Goal: Find specific page/section

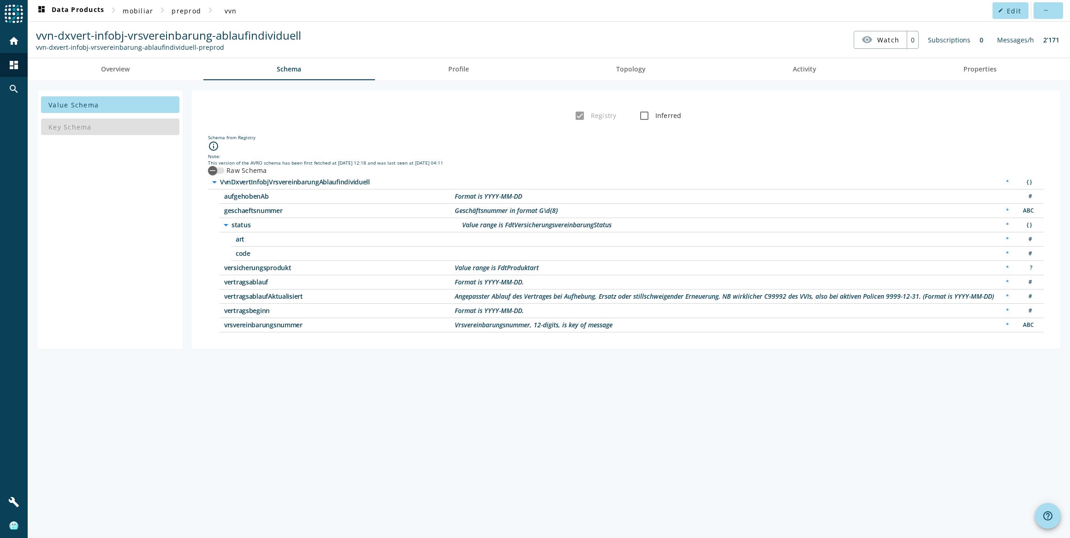
click at [225, 31] on span "vvn-dxvert-infobj-vrsvereinbarung-ablaufindividuell" at bounding box center [168, 35] width 265 height 15
copy span "vvn-dxvert-infobj-vrsvereinbarung"
drag, startPoint x: 212, startPoint y: 32, endPoint x: 36, endPoint y: 35, distance: 176.6
click at [36, 35] on span "vvn-dxvert-infobj-vrsvereinbarung-ablaufindividuell" at bounding box center [168, 35] width 265 height 15
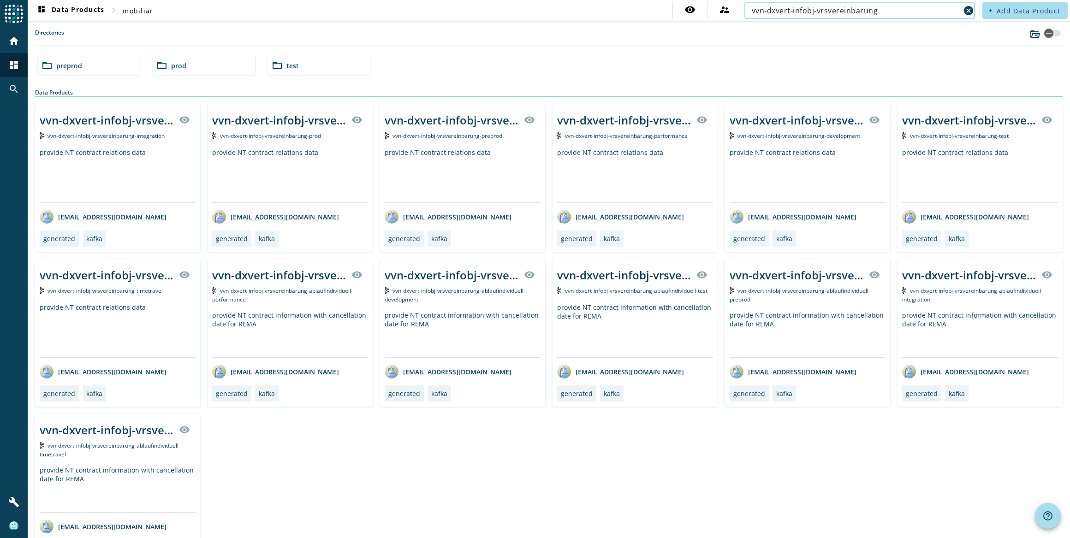
type input "vvn-dxvert-infobj-vrsvereinbarung"
click at [122, 65] on div "folder_open preprod" at bounding box center [89, 65] width 102 height 18
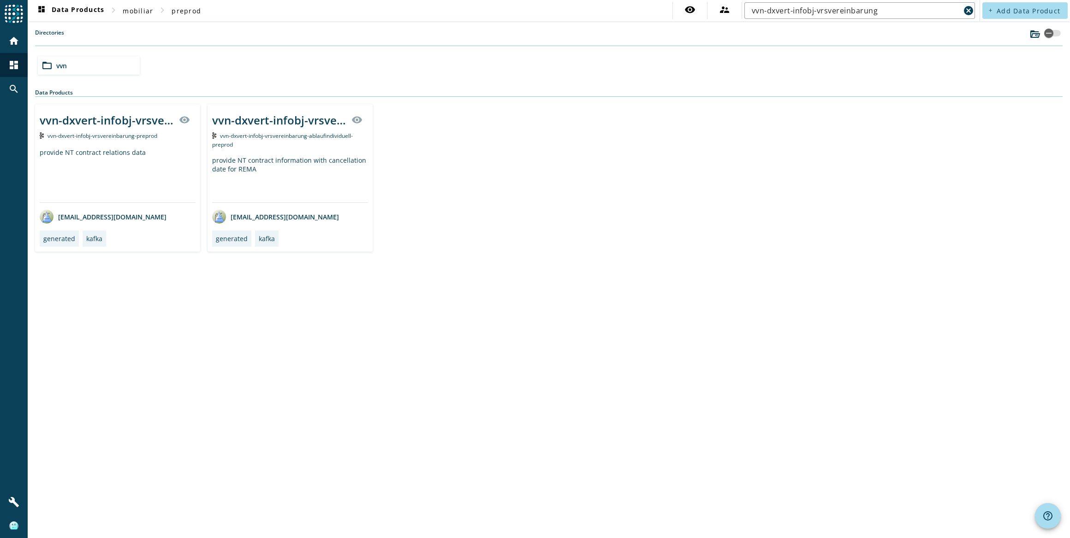
click at [143, 150] on div "provide NT contract relations data" at bounding box center [118, 175] width 156 height 54
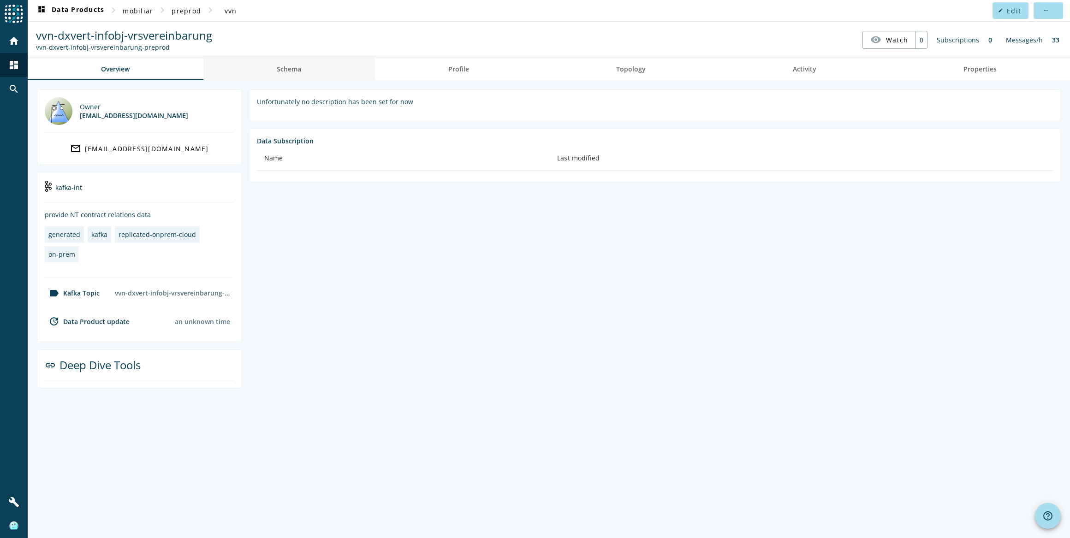
click at [304, 62] on link "Schema" at bounding box center [289, 69] width 172 height 22
